Goal: Task Accomplishment & Management: Manage account settings

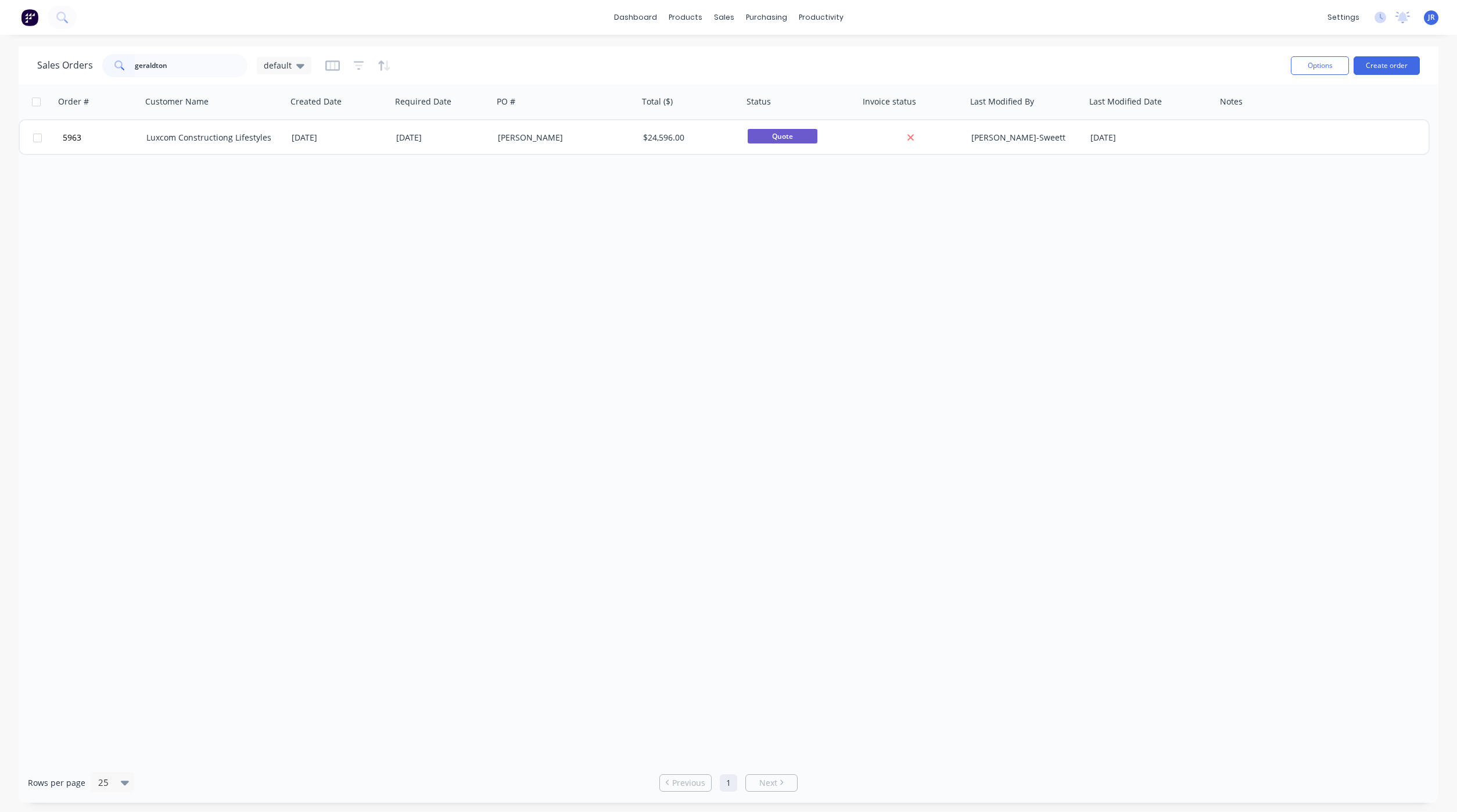
click at [0, 61] on html "dashboard products sales purchasing productivity dashboard products Product Cat…" at bounding box center [728, 406] width 1457 height 812
type input "J006634"
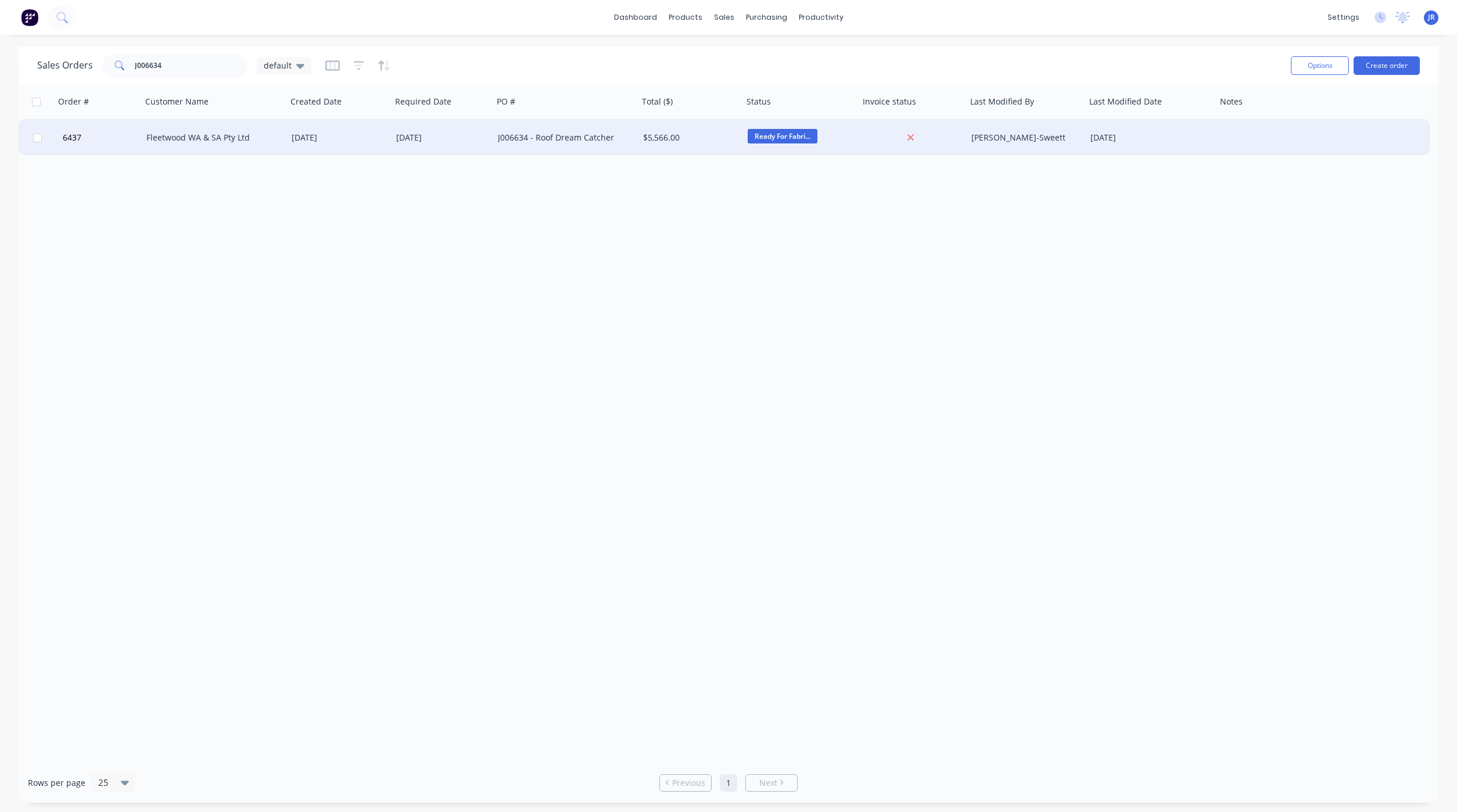
click at [204, 137] on div "Fleetwood WA & SA Pty Ltd" at bounding box center [211, 138] width 129 height 12
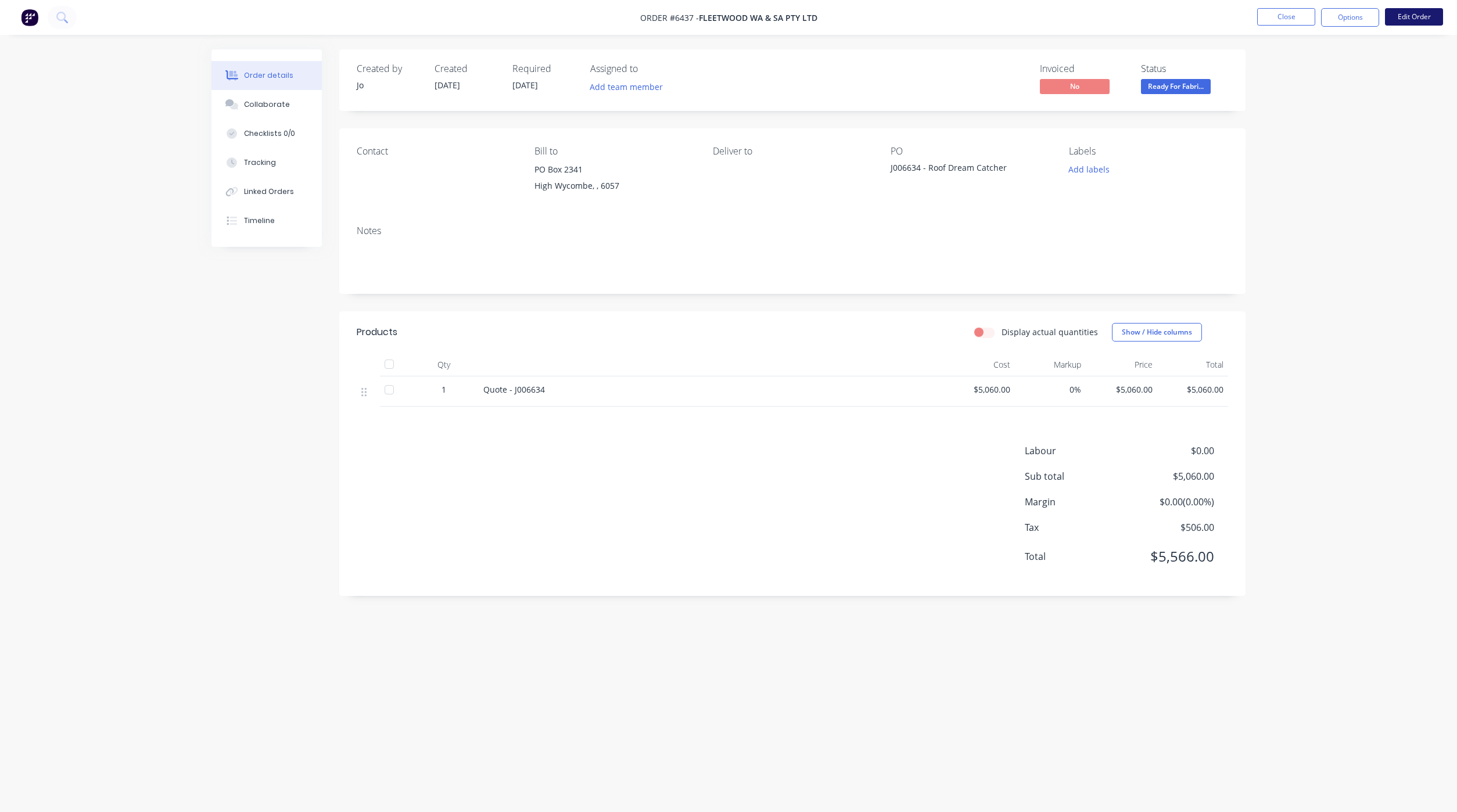
click at [1425, 18] on button "Edit Order" at bounding box center [1413, 17] width 58 height 18
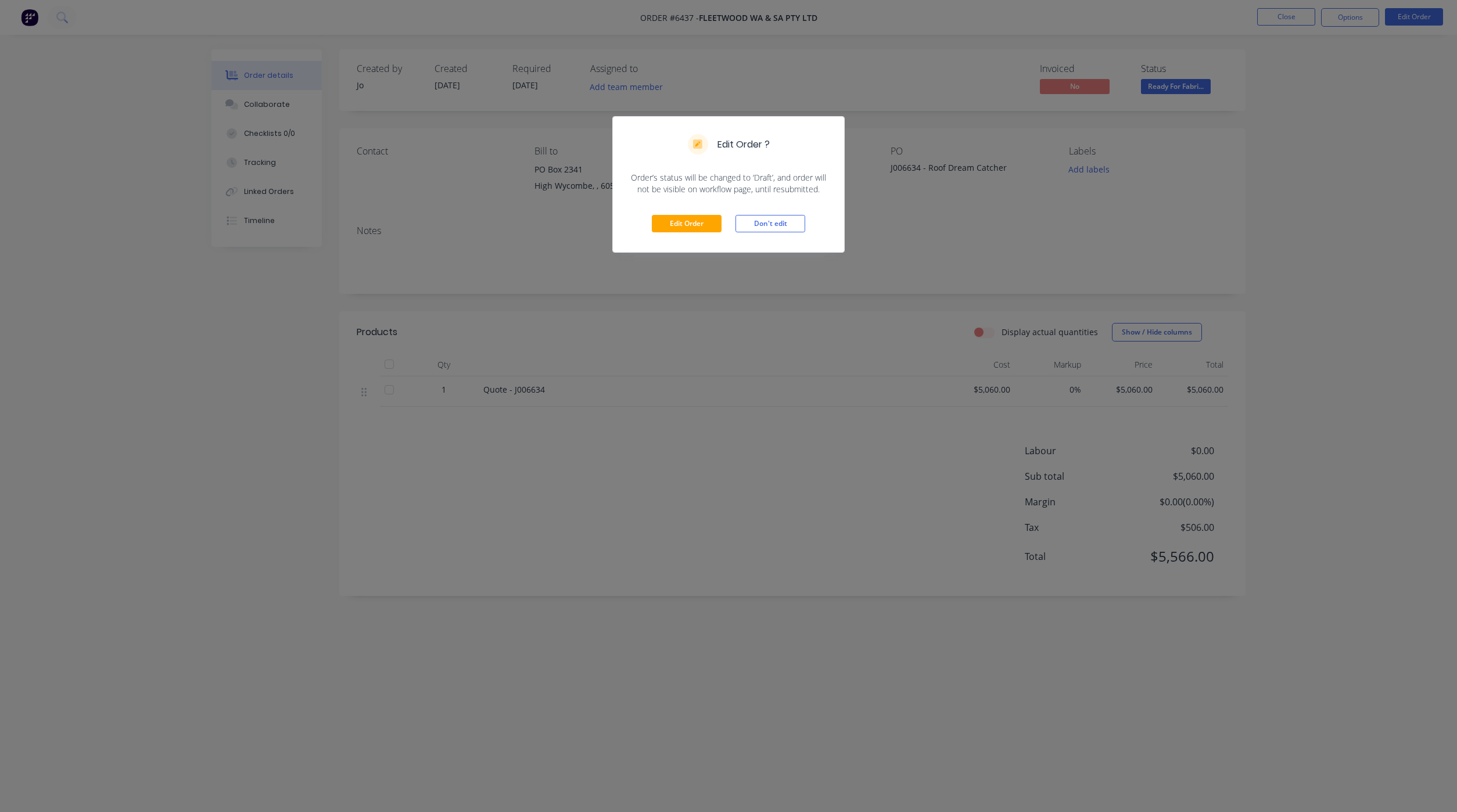
click at [681, 234] on div "Edit Order Don't edit" at bounding box center [728, 224] width 232 height 57
click at [682, 229] on button "Edit Order" at bounding box center [686, 224] width 69 height 18
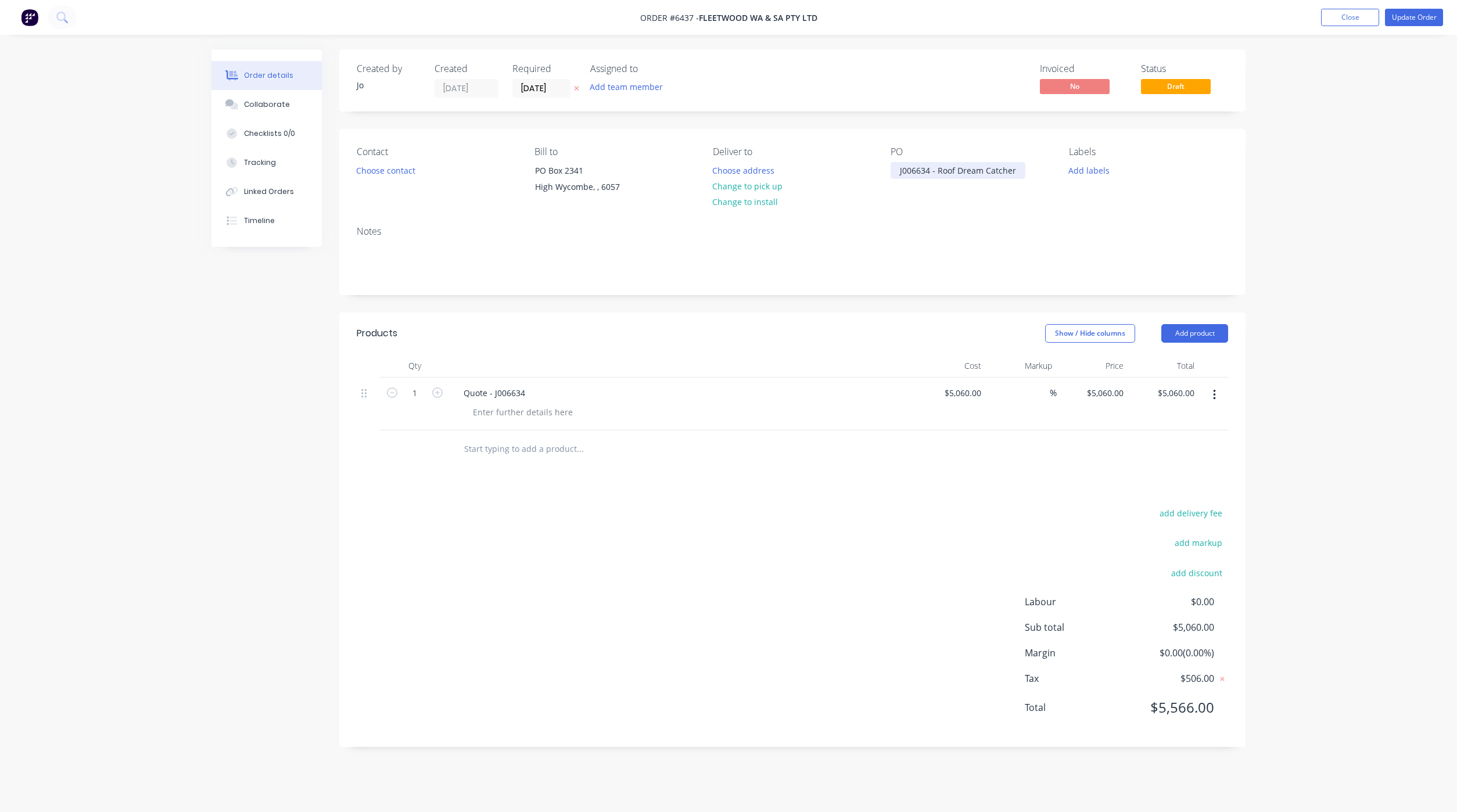
click at [1016, 173] on div "J006634 - Roof Dream Catcher" at bounding box center [958, 170] width 135 height 17
click at [492, 396] on div "Quote - J006634" at bounding box center [494, 393] width 80 height 17
click at [478, 414] on div at bounding box center [522, 411] width 118 height 17
paste div
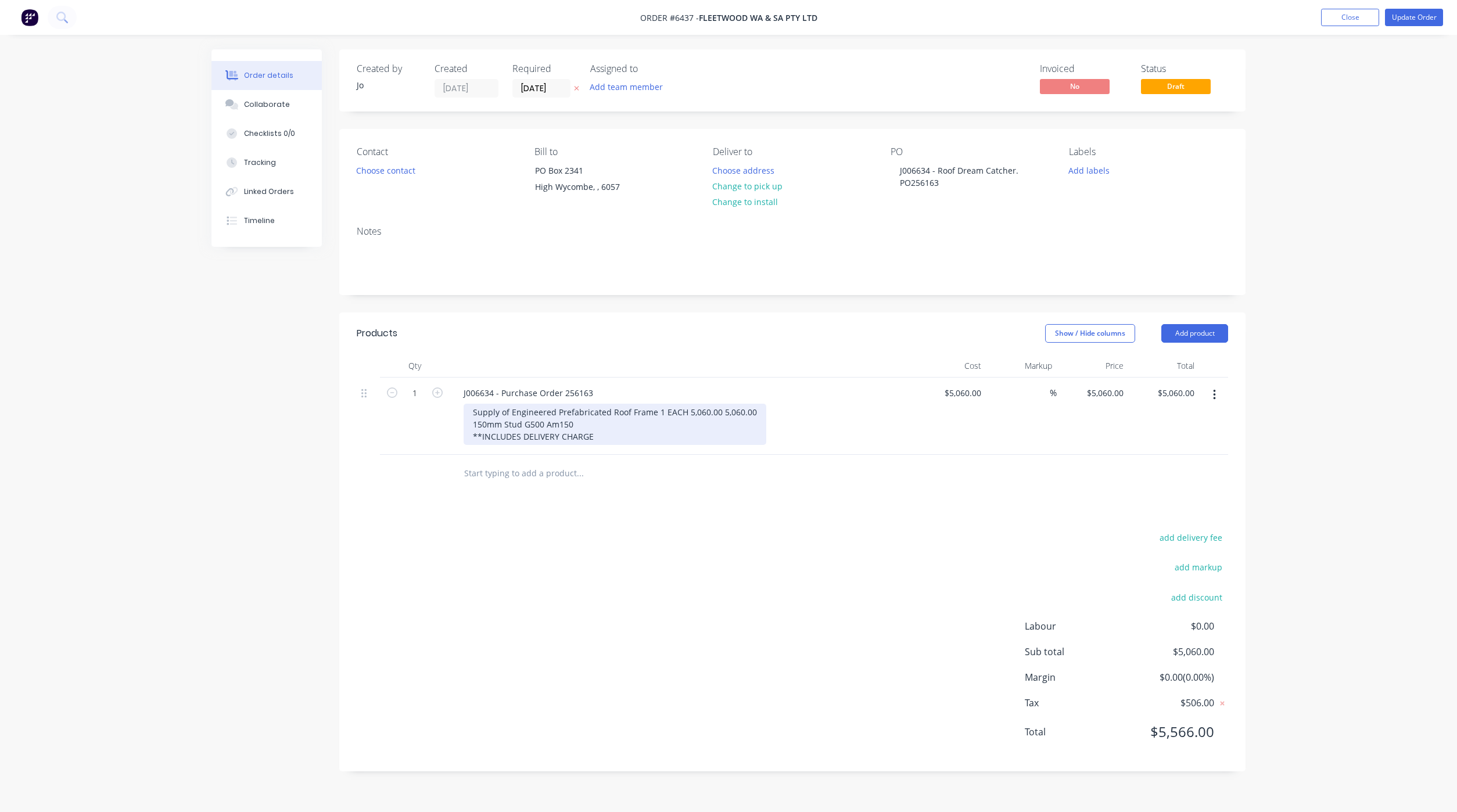
click at [750, 420] on div "Supply of Engineered Prefabricated Roof Frame 1 EACH 5,060.00 5,060.00 150mm St…" at bounding box center [615, 424] width 303 height 41
type input "5060"
click at [291, 111] on button "Collaborate" at bounding box center [266, 105] width 110 height 29
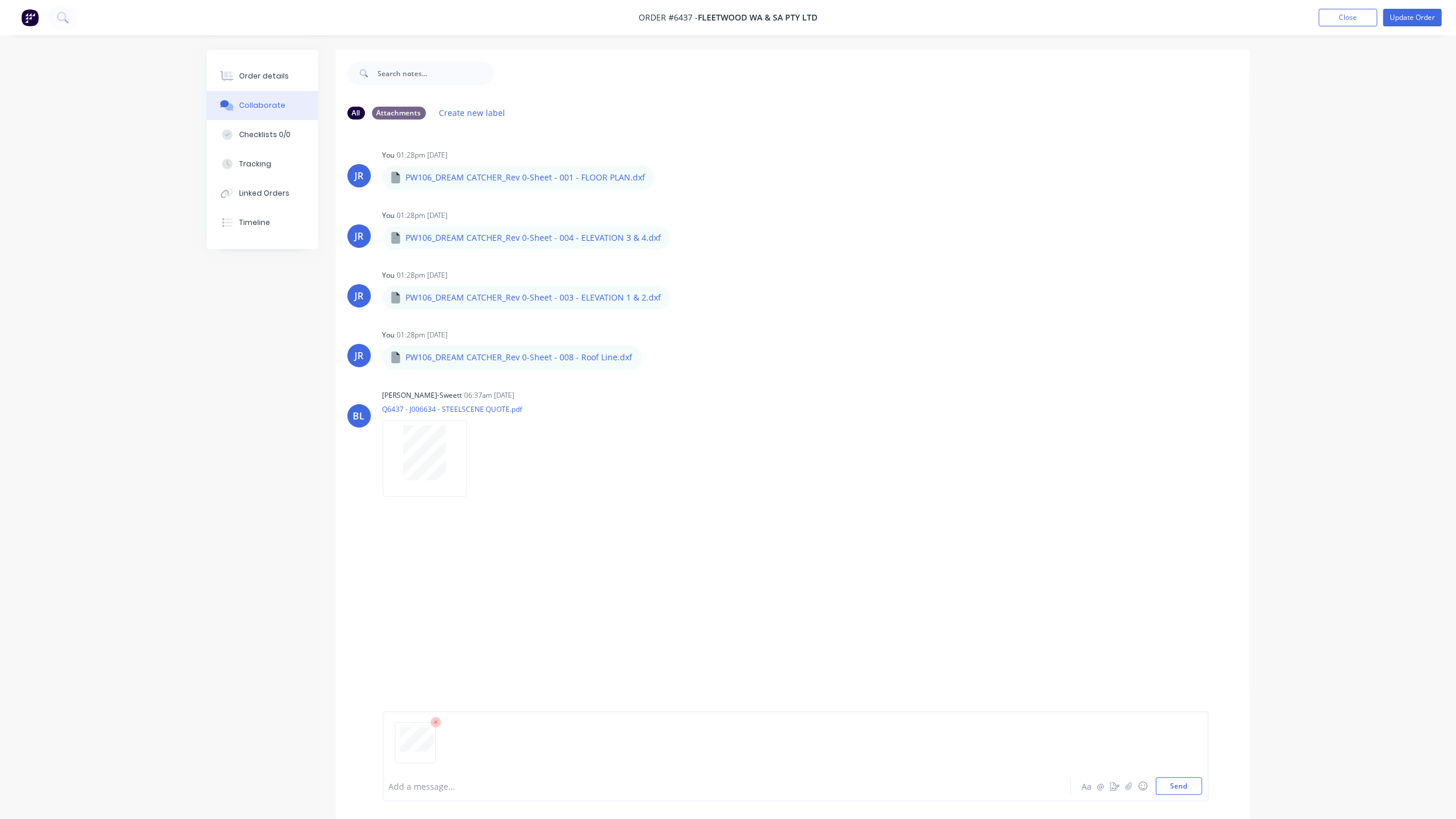
click at [1152, 779] on div "Aa @ ☺ Send" at bounding box center [1142, 786] width 122 height 18
click at [1171, 781] on button "Send" at bounding box center [1179, 786] width 46 height 18
click at [248, 73] on div "Order details" at bounding box center [264, 76] width 50 height 11
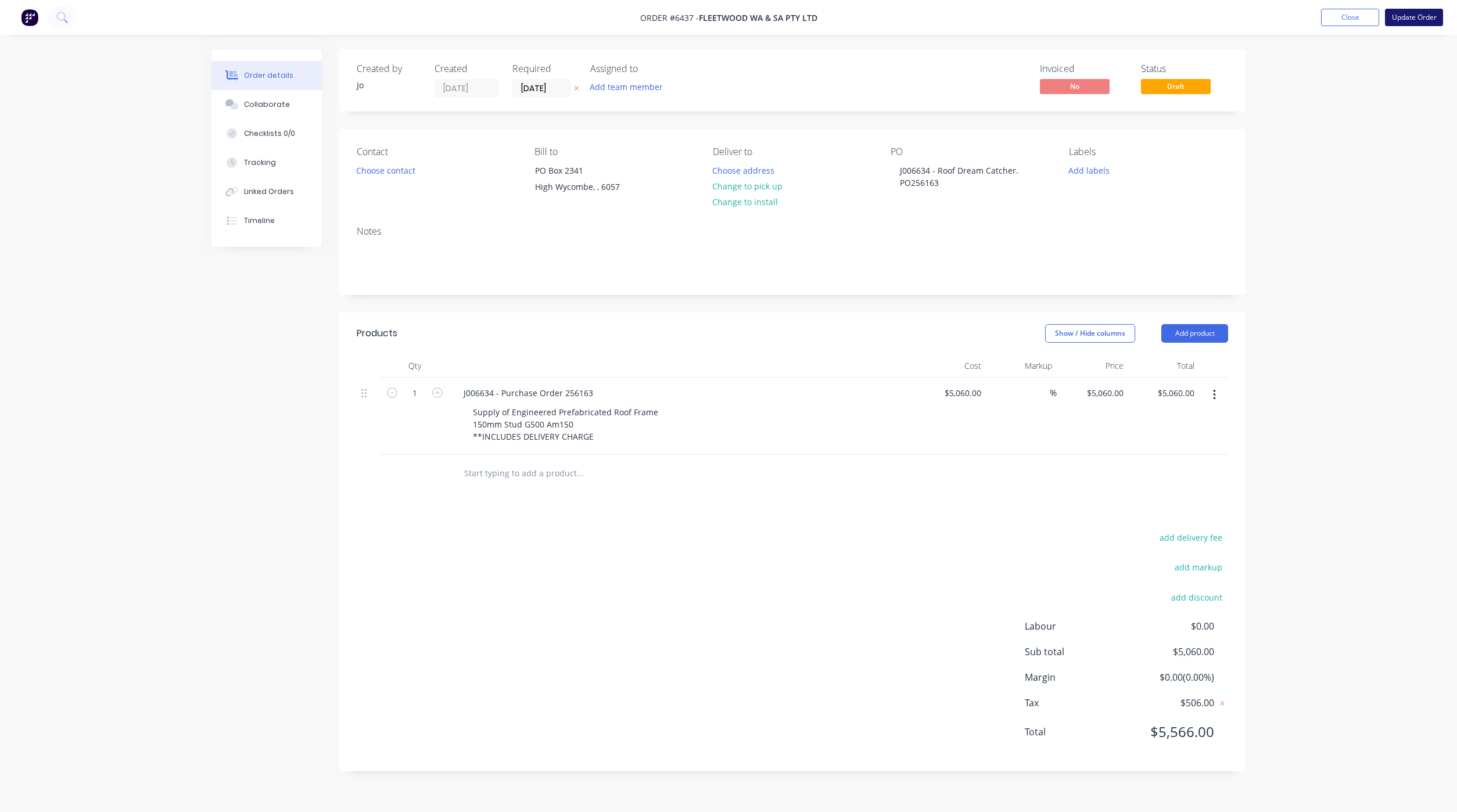
click at [1401, 21] on button "Update Order" at bounding box center [1413, 18] width 58 height 18
